Goal: Task Accomplishment & Management: Use online tool/utility

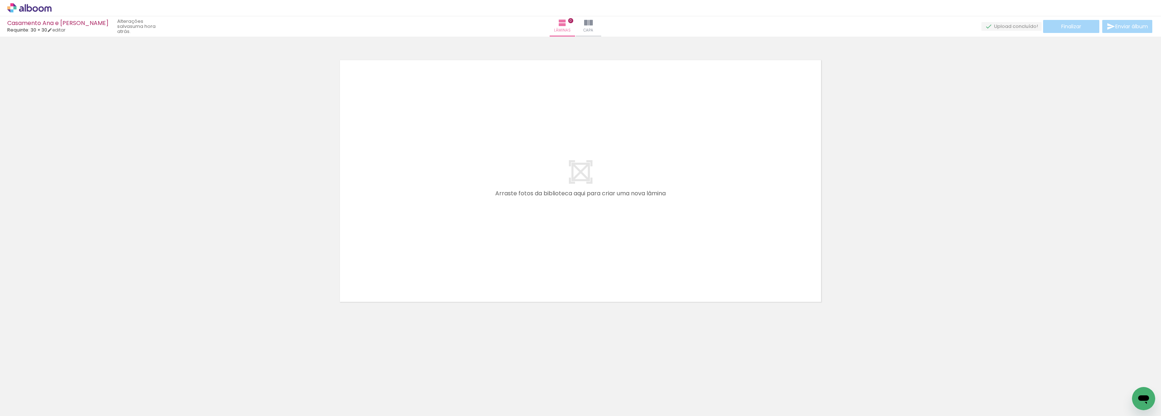
scroll to position [0, 700]
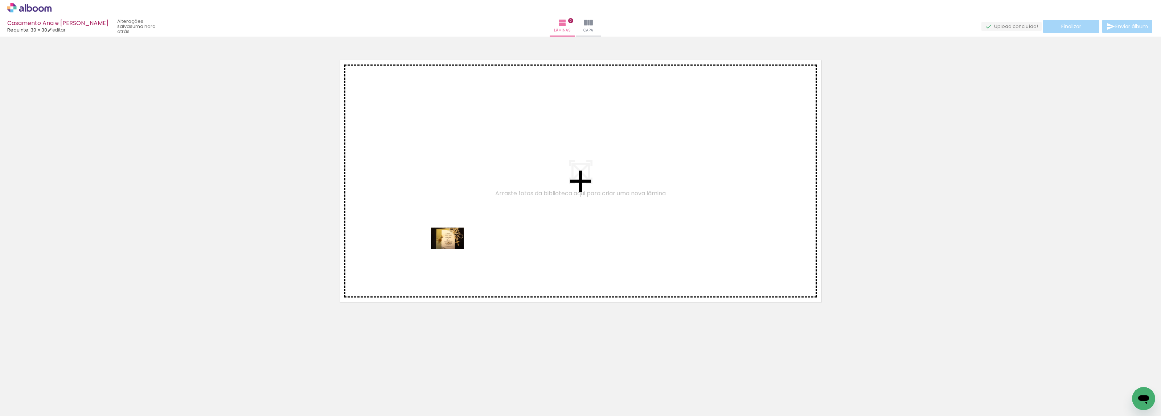
drag, startPoint x: 432, startPoint y: 392, endPoint x: 452, endPoint y: 247, distance: 145.7
click at [452, 247] on quentale-workspace at bounding box center [580, 208] width 1161 height 416
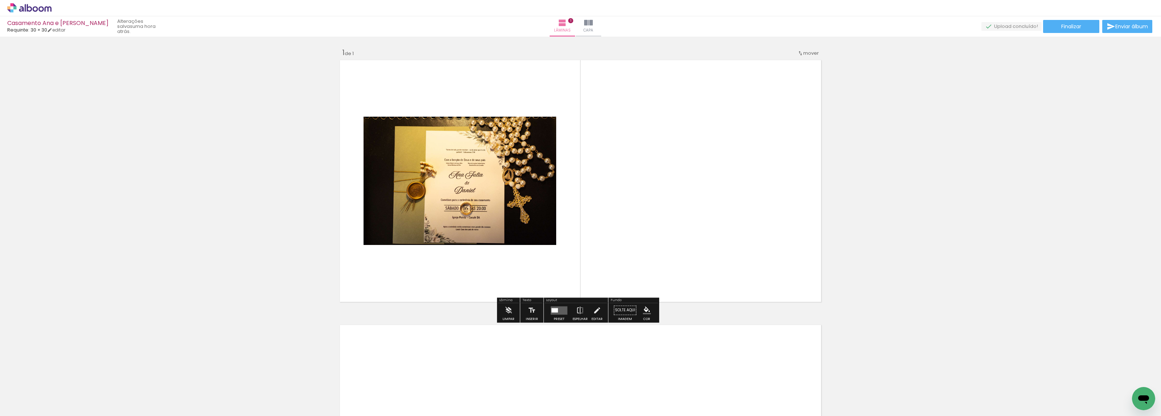
click at [553, 311] on div at bounding box center [554, 310] width 7 height 4
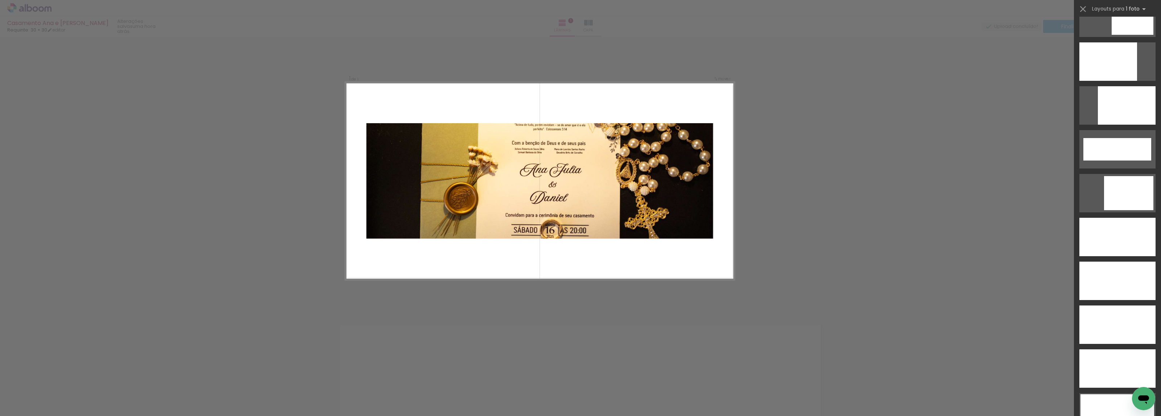
scroll to position [2040, 0]
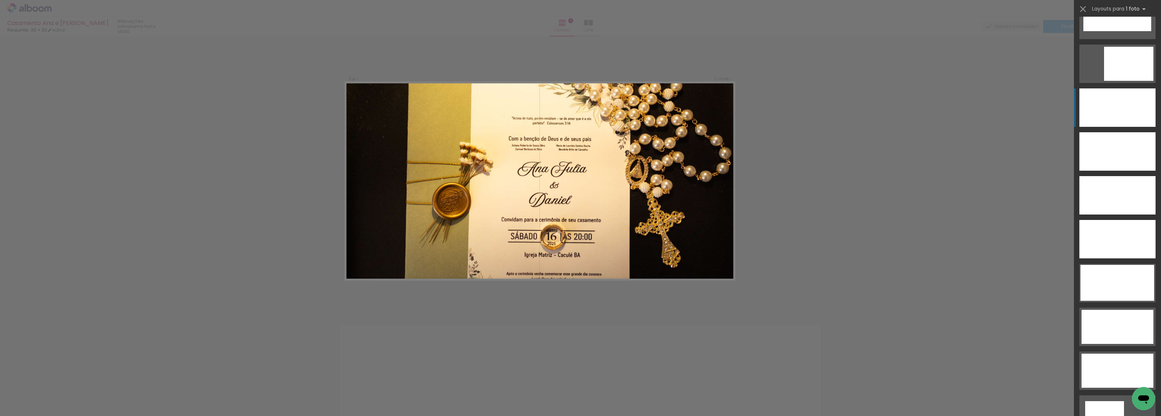
click at [1107, 103] on div at bounding box center [1117, 107] width 76 height 38
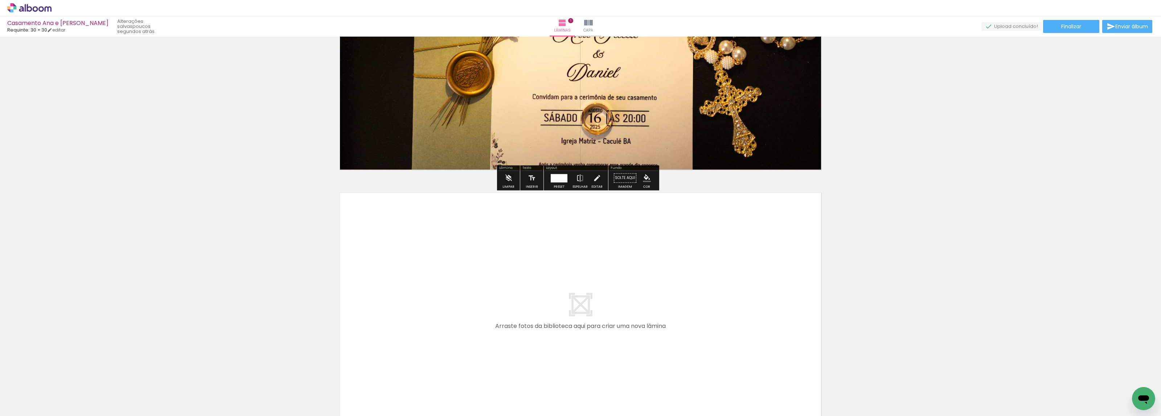
scroll to position [136, 0]
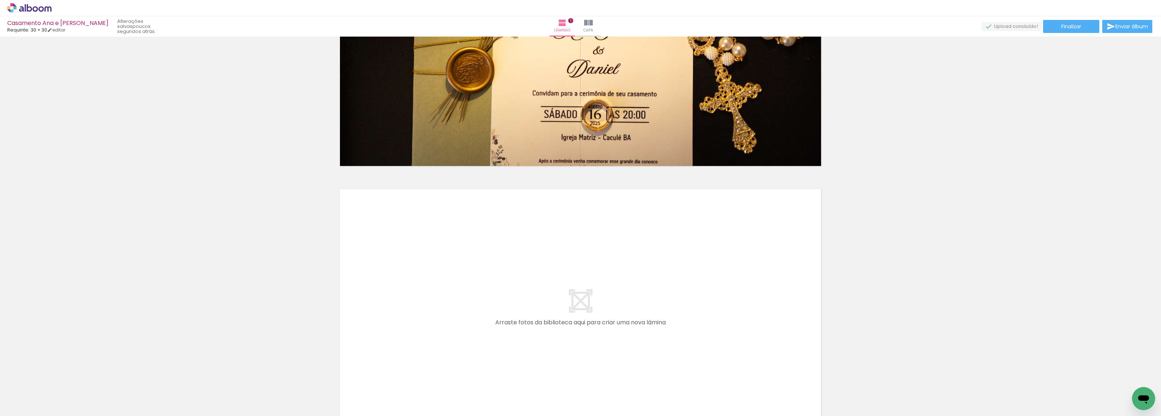
click at [39, 394] on iron-icon at bounding box center [37, 395] width 6 height 6
click at [0, 0] on slot "Não utilizadas" at bounding box center [0, 0] width 0 height 0
type input "Não utilizadas"
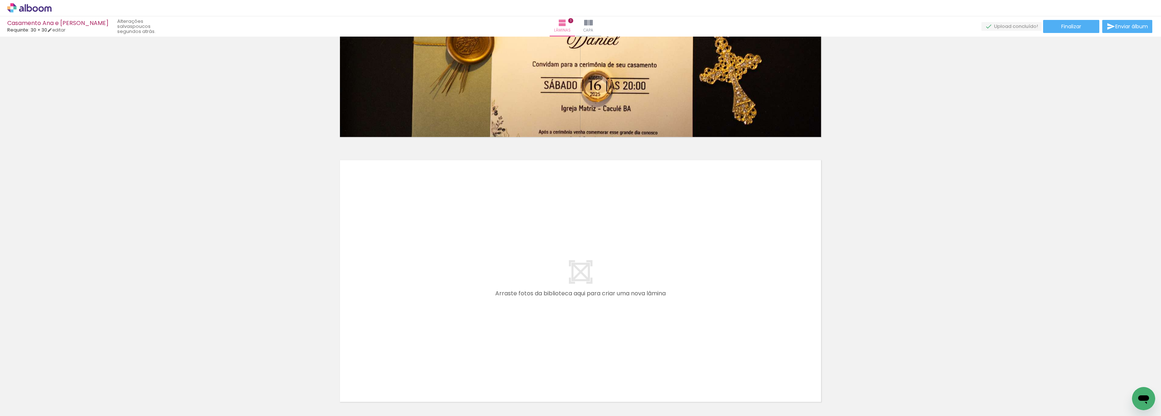
scroll to position [181, 0]
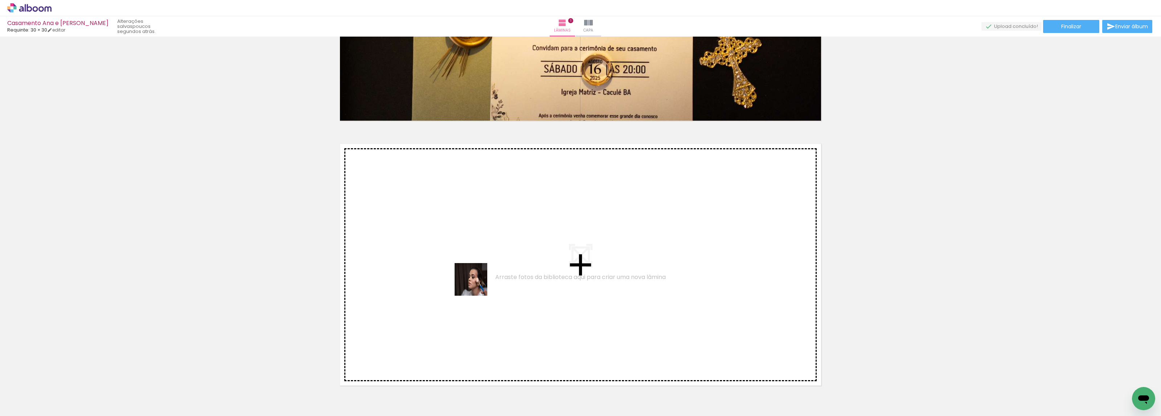
drag, startPoint x: 483, startPoint y: 308, endPoint x: 475, endPoint y: 283, distance: 26.5
click at [475, 283] on quentale-workspace at bounding box center [580, 208] width 1161 height 416
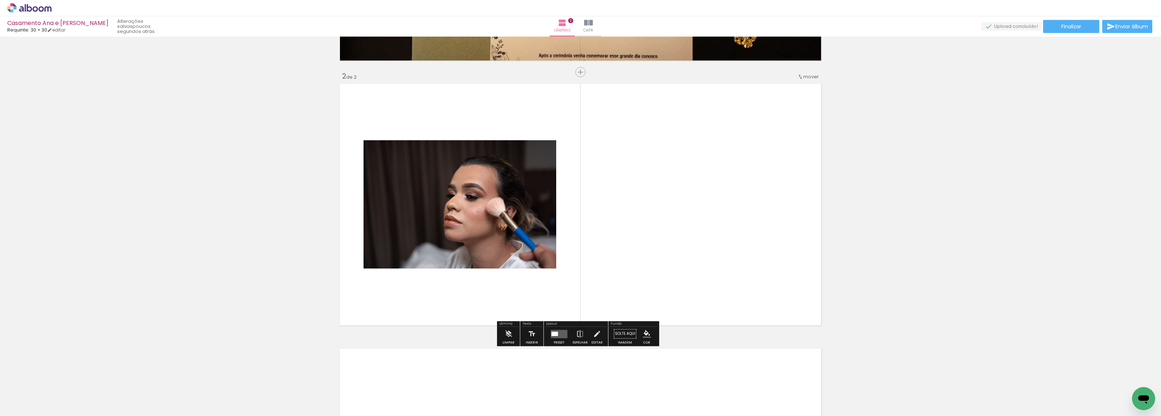
scroll to position [242, 0]
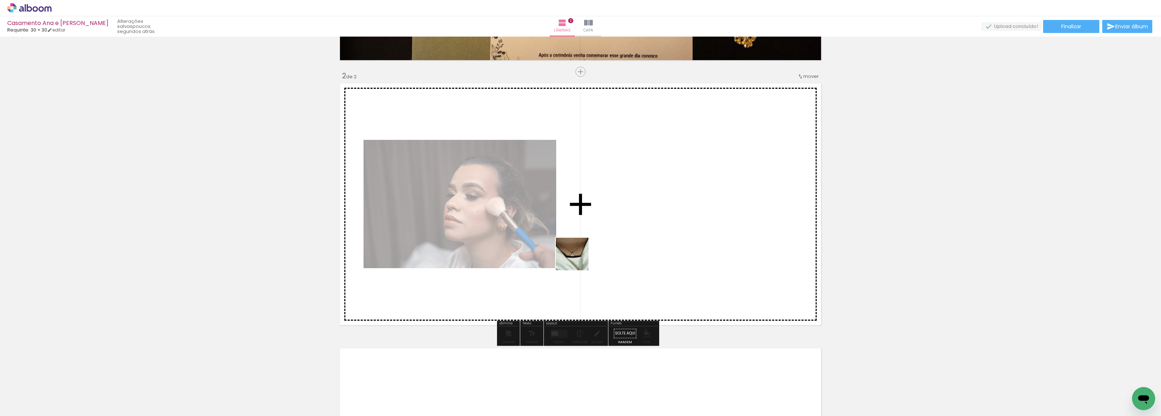
drag, startPoint x: 473, startPoint y: 392, endPoint x: 583, endPoint y: 261, distance: 170.7
click at [595, 231] on quentale-workspace at bounding box center [580, 208] width 1161 height 416
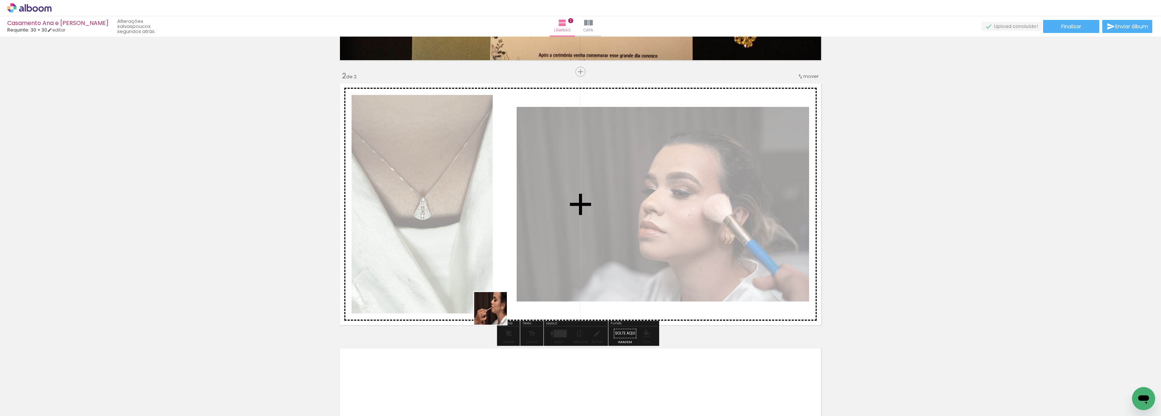
drag, startPoint x: 484, startPoint y: 344, endPoint x: 499, endPoint y: 240, distance: 104.7
click at [499, 240] on quentale-workspace at bounding box center [580, 208] width 1161 height 416
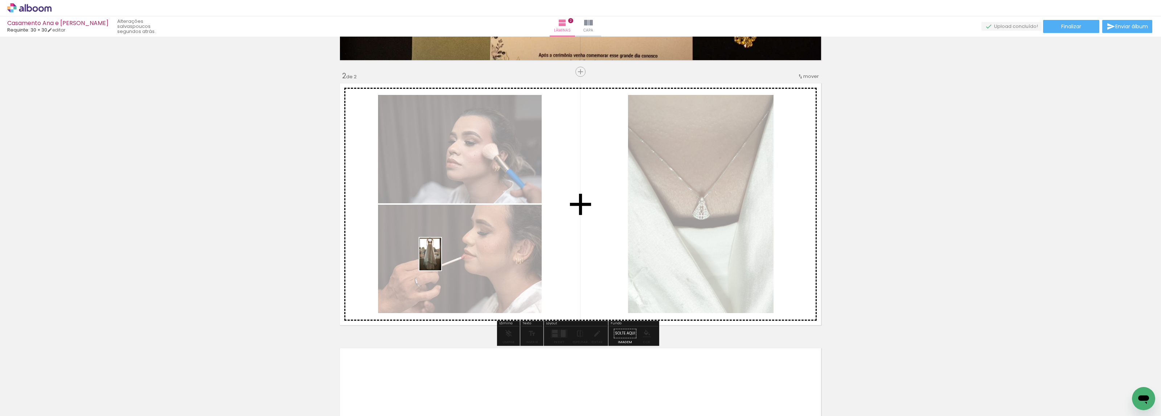
drag, startPoint x: 429, startPoint y: 399, endPoint x: 438, endPoint y: 251, distance: 148.6
click at [438, 251] on quentale-workspace at bounding box center [580, 208] width 1161 height 416
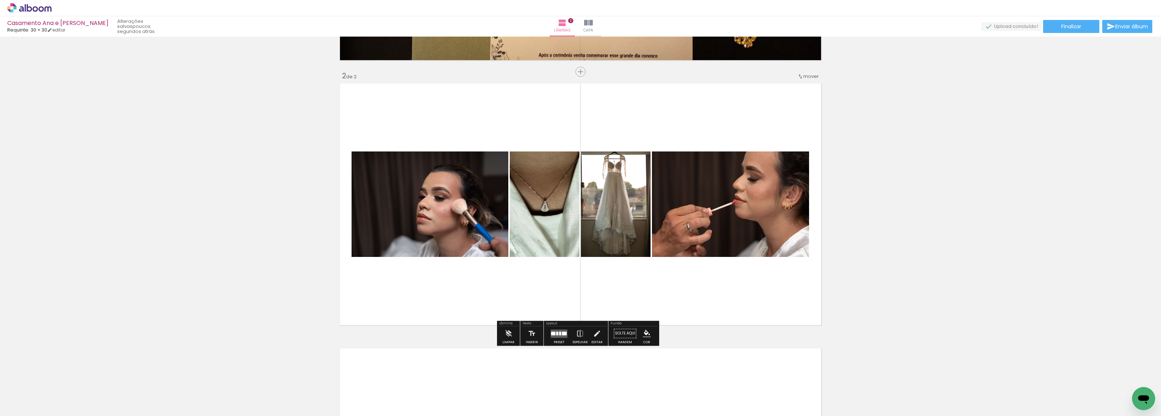
click at [393, 401] on div at bounding box center [388, 392] width 36 height 24
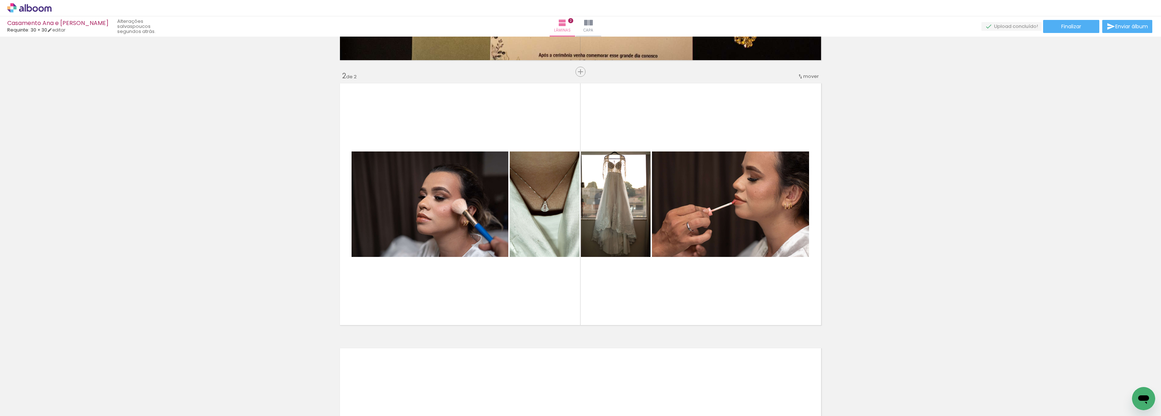
scroll to position [0, 788]
